Goal: Task Accomplishment & Management: Understand process/instructions

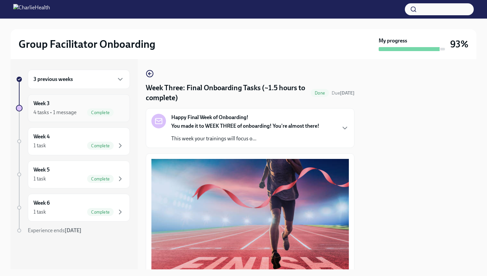
click at [92, 115] on div "Complete" at bounding box center [100, 112] width 27 height 8
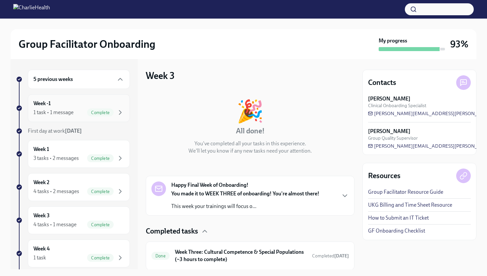
click at [121, 103] on div "Week -1 1 task • 1 message Complete" at bounding box center [78, 108] width 91 height 17
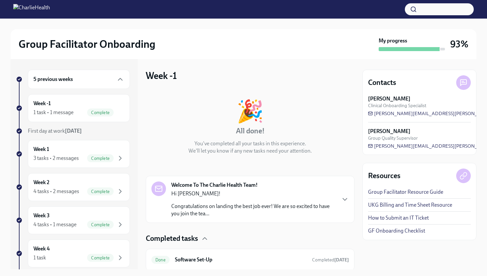
scroll to position [23, 0]
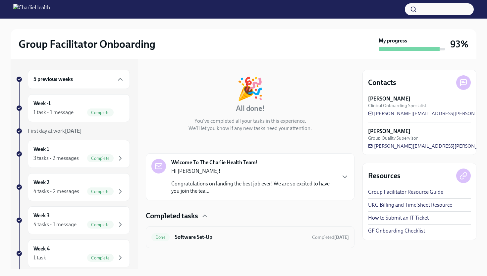
click at [179, 237] on h6 "Software Set-Up" at bounding box center [241, 236] width 132 height 7
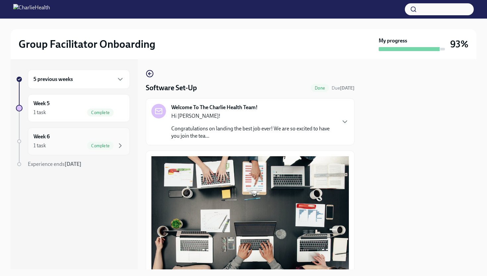
click at [114, 136] on div "Week 6 1 task Complete" at bounding box center [78, 141] width 91 height 17
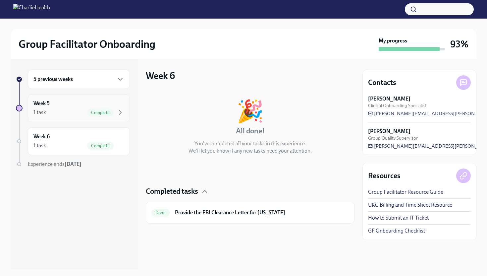
click at [117, 118] on div "Week 5 1 task Complete" at bounding box center [79, 108] width 102 height 28
click at [104, 84] on div "5 previous weeks" at bounding box center [79, 79] width 102 height 19
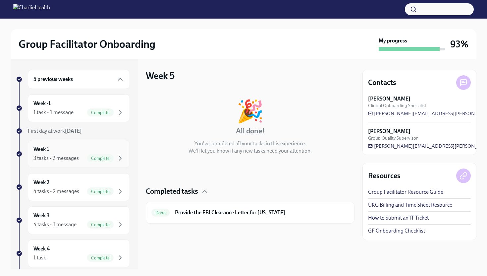
click at [89, 157] on span "Complete" at bounding box center [100, 158] width 27 height 5
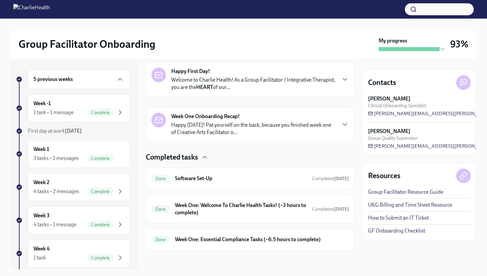
scroll to position [116, 0]
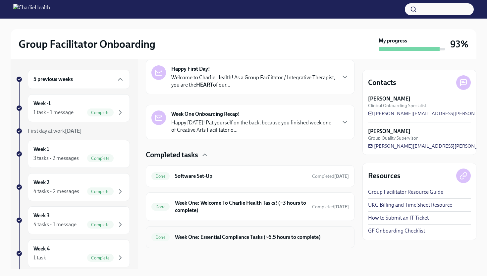
click at [179, 240] on h6 "Week One: Essential Compliance Tasks (~6.5 hours to complete)" at bounding box center [262, 236] width 174 height 7
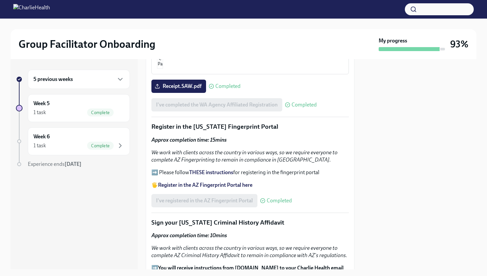
scroll to position [715, 0]
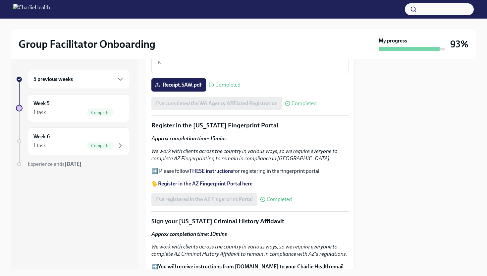
click at [205, 168] on strong "THESE instructions" at bounding box center [211, 171] width 44 height 6
